Goal: Task Accomplishment & Management: Manage account settings

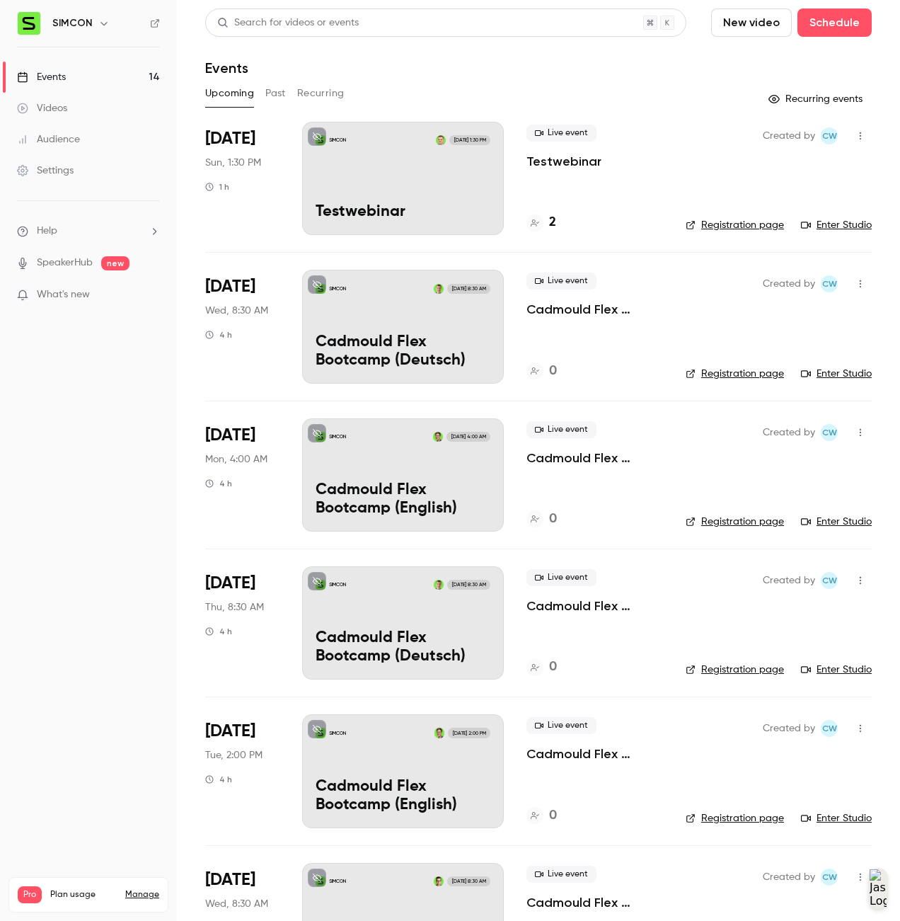
click at [84, 168] on link "Settings" at bounding box center [88, 170] width 177 height 31
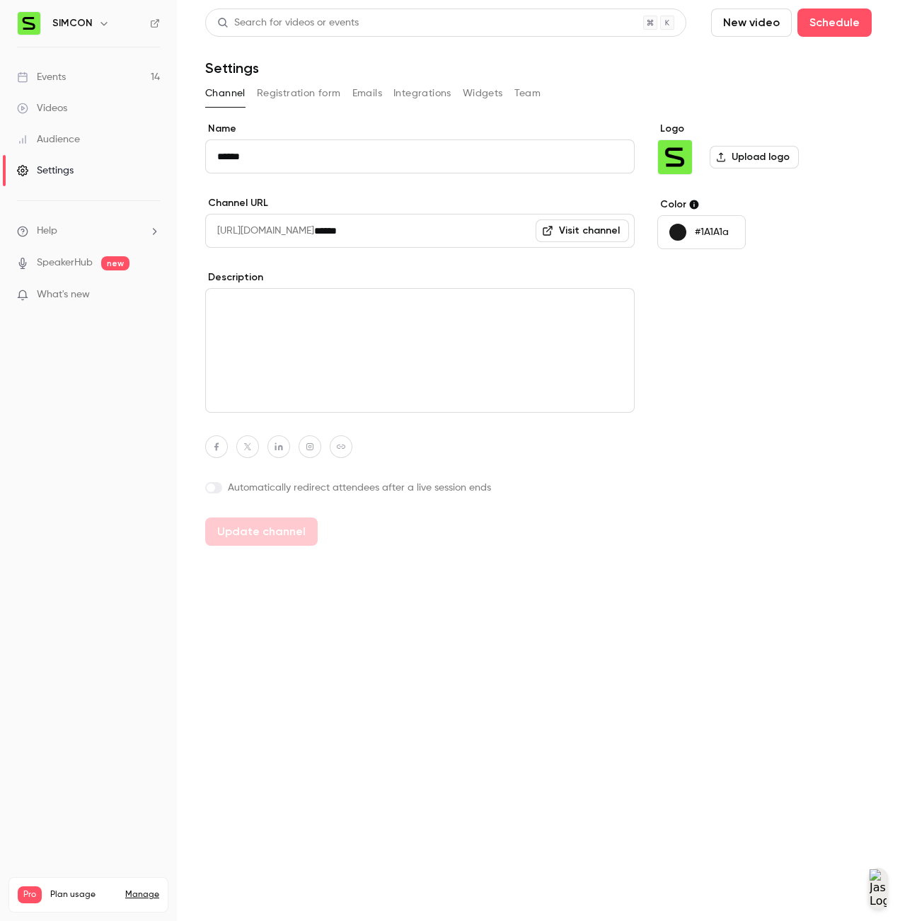
click at [423, 94] on button "Integrations" at bounding box center [423, 93] width 58 height 23
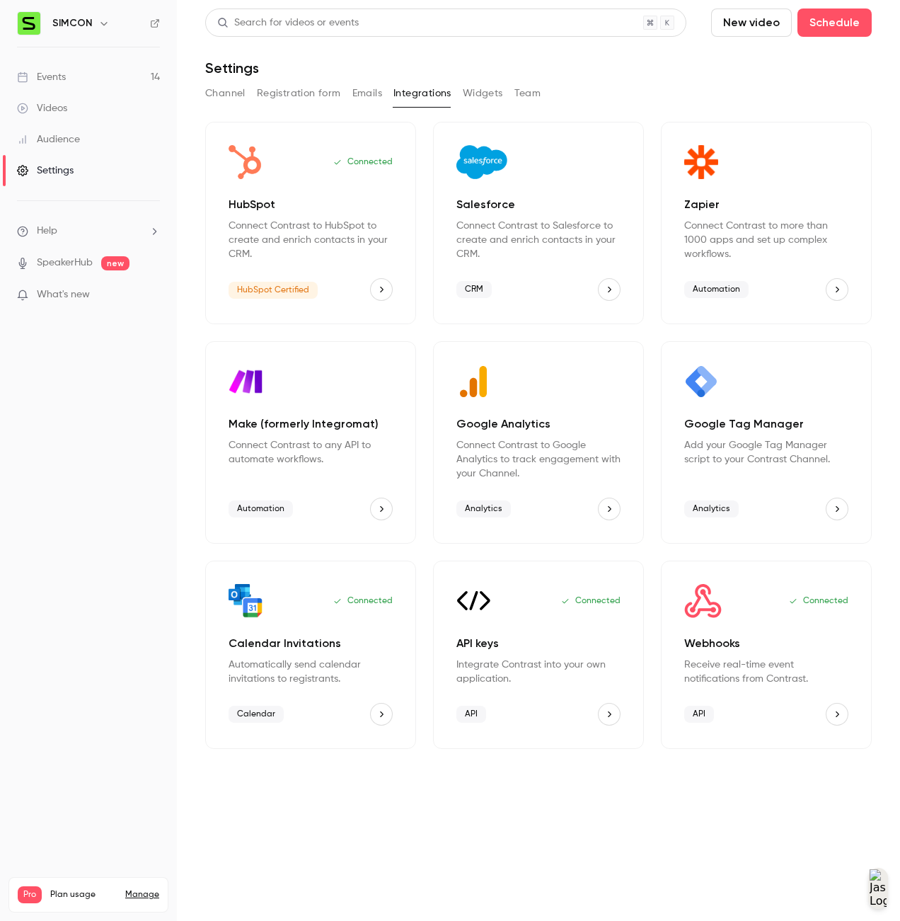
click at [753, 646] on p "Webhooks" at bounding box center [767, 643] width 164 height 17
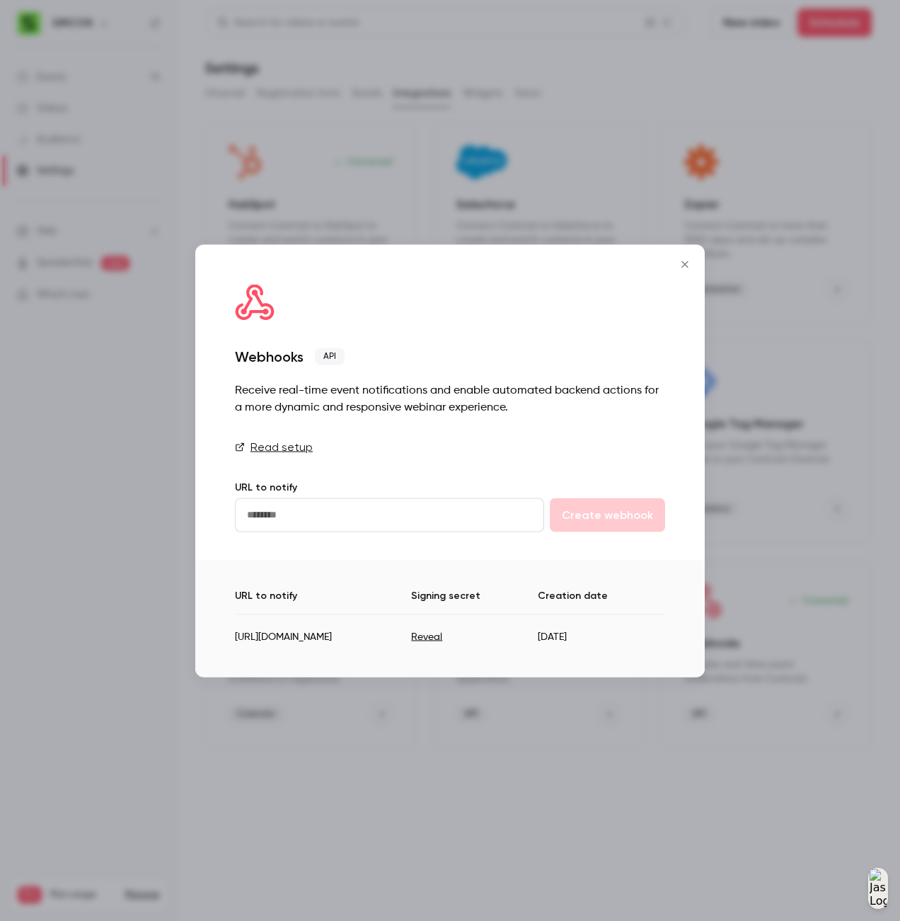
click at [449, 510] on input "url" at bounding box center [389, 515] width 309 height 34
paste input "**********"
type input "**********"
click at [636, 512] on button "Create webhook" at bounding box center [607, 515] width 115 height 34
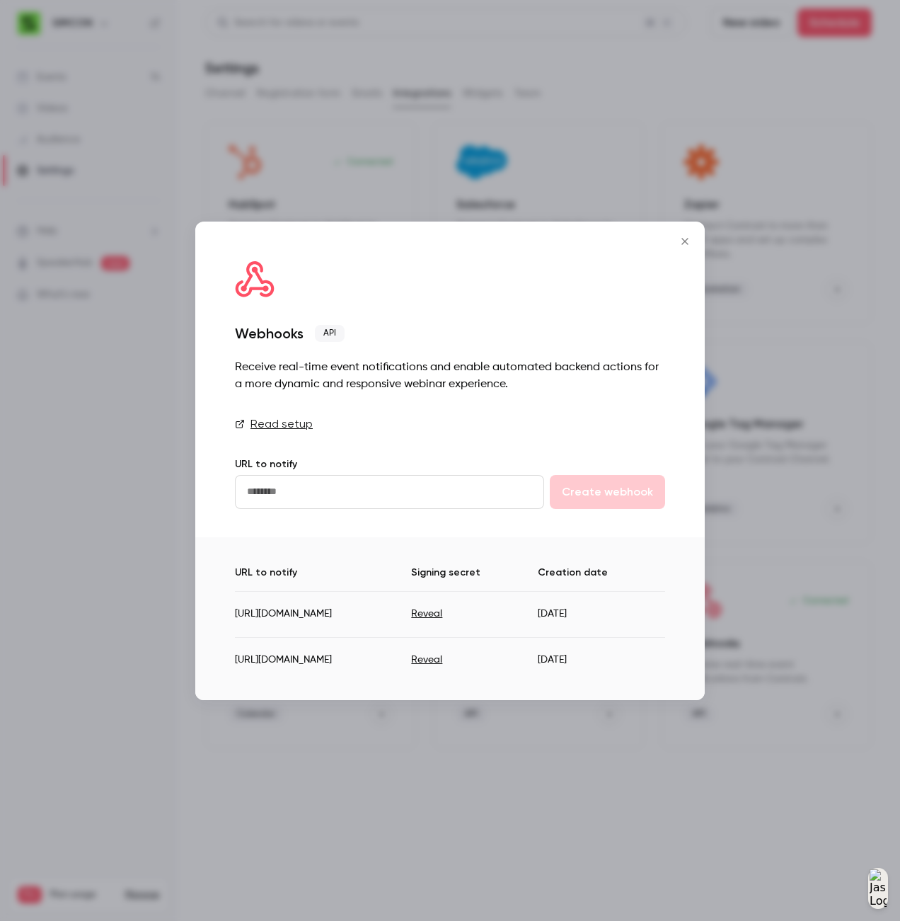
click at [442, 663] on button "Reveal" at bounding box center [426, 660] width 31 height 14
click at [549, 657] on td "973eRUz2wHn8wXgr" at bounding box center [473, 654] width 154 height 35
copy td "973eRUz2wHn8wXgr"
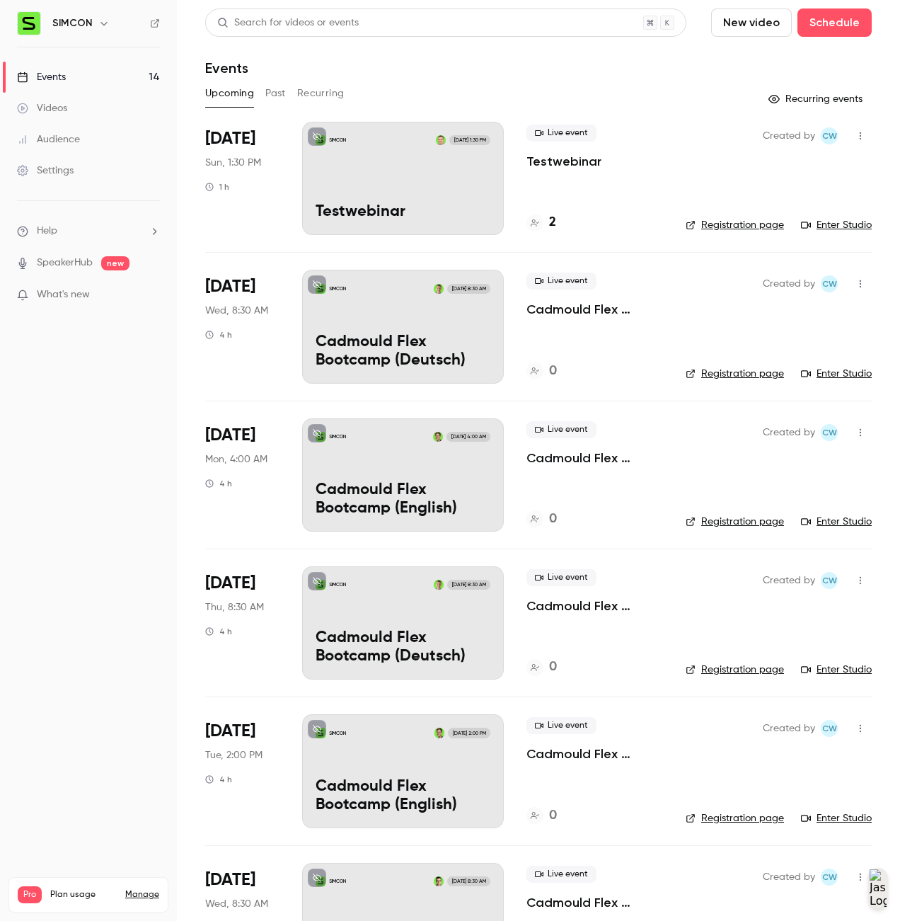
click at [481, 189] on div "SIMCON Oct 12, 1:30 PM Testwebinar" at bounding box center [403, 178] width 202 height 113
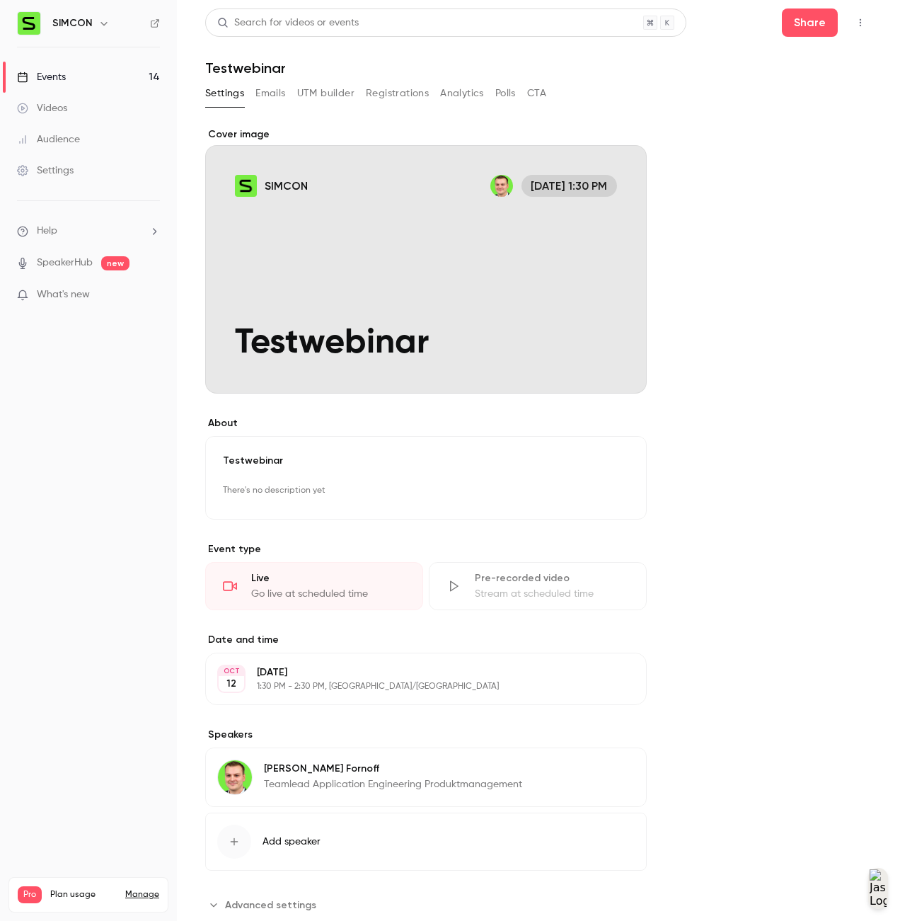
scroll to position [38, 0]
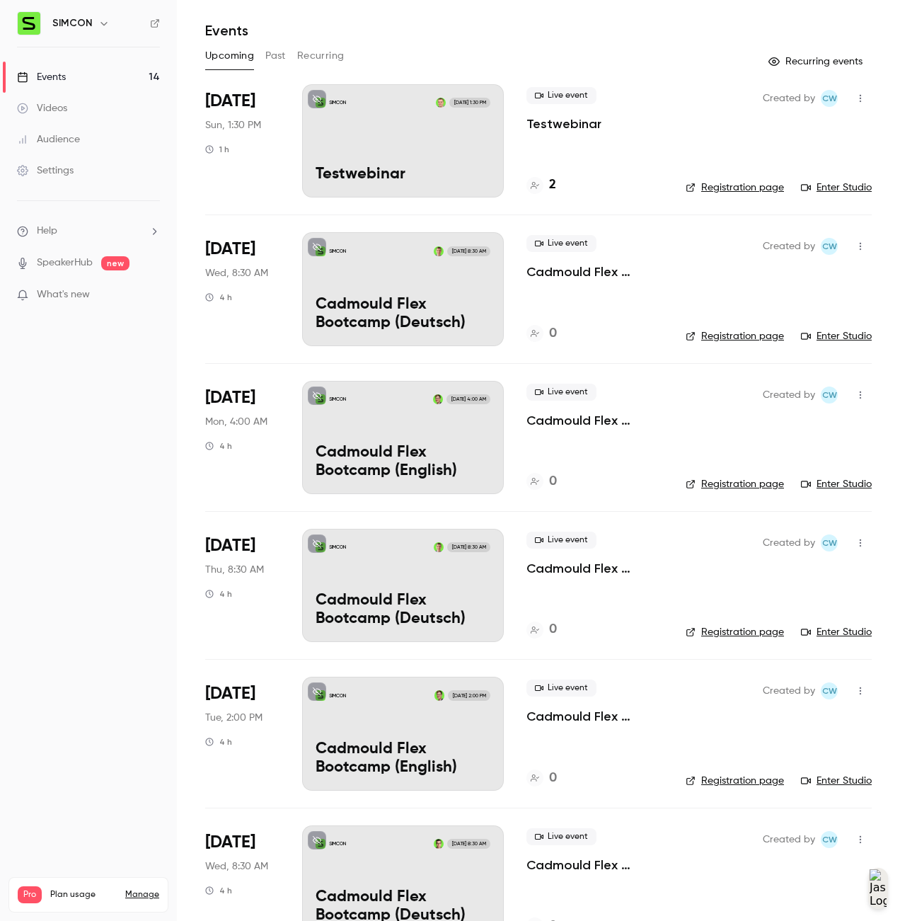
click at [694, 181] on link "Registration page" at bounding box center [735, 188] width 98 height 14
